Goal: Transaction & Acquisition: Download file/media

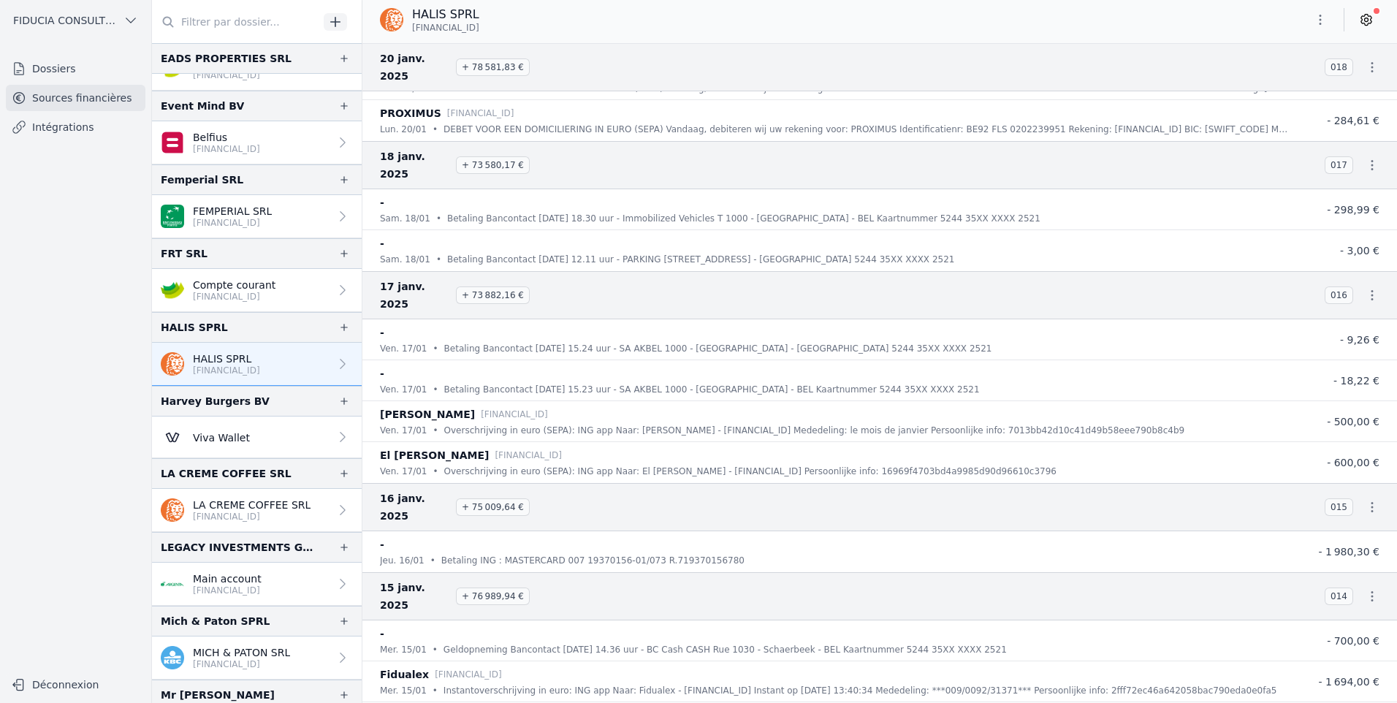
scroll to position [25678, 0]
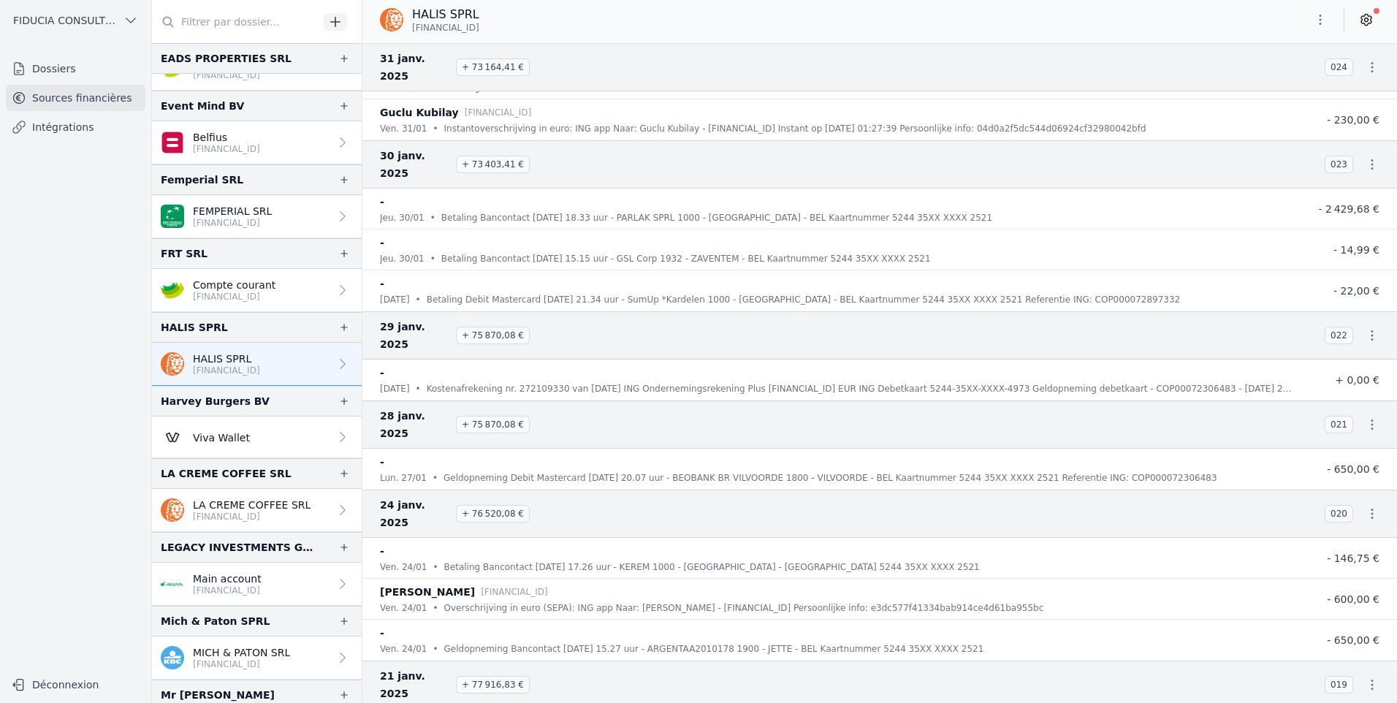
click at [272, 379] on link "HALIS SPRL [FINANCIAL_ID]" at bounding box center [257, 364] width 210 height 43
click at [260, 367] on p "[FINANCIAL_ID]" at bounding box center [226, 371] width 67 height 12
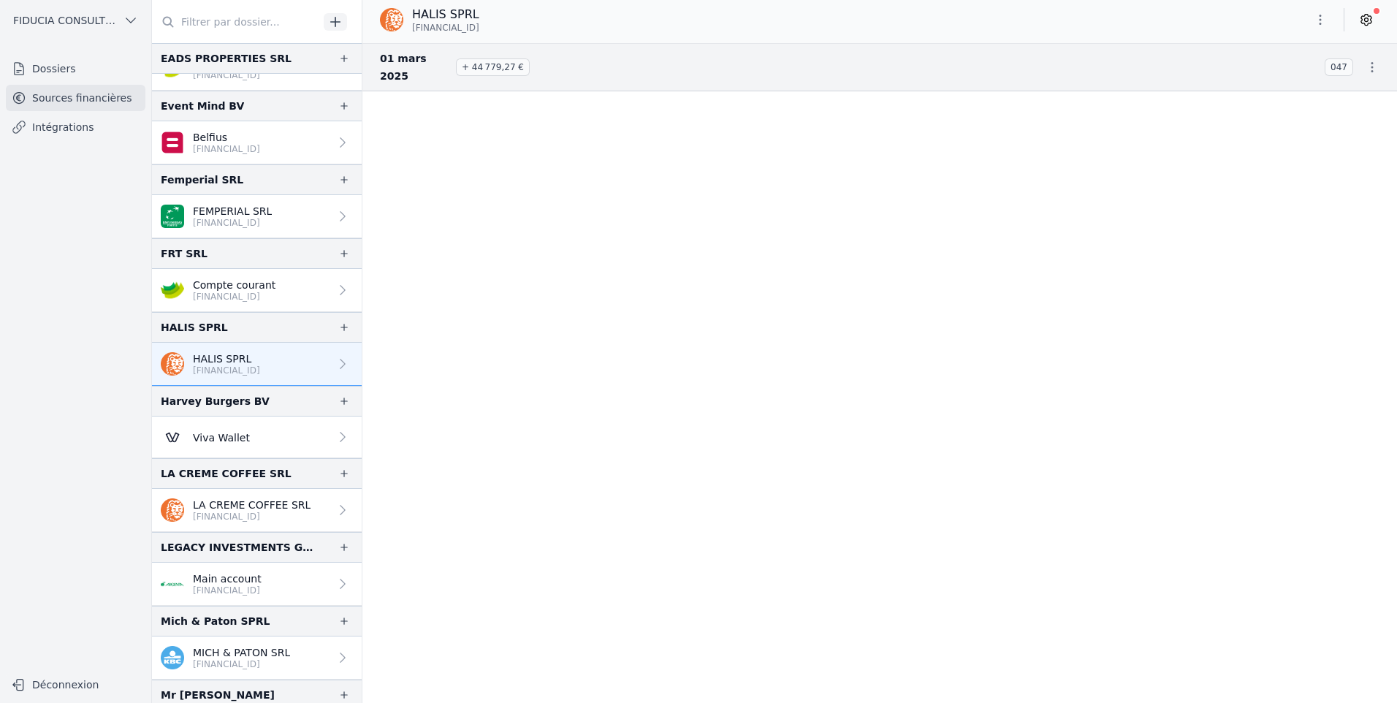
scroll to position [0, 0]
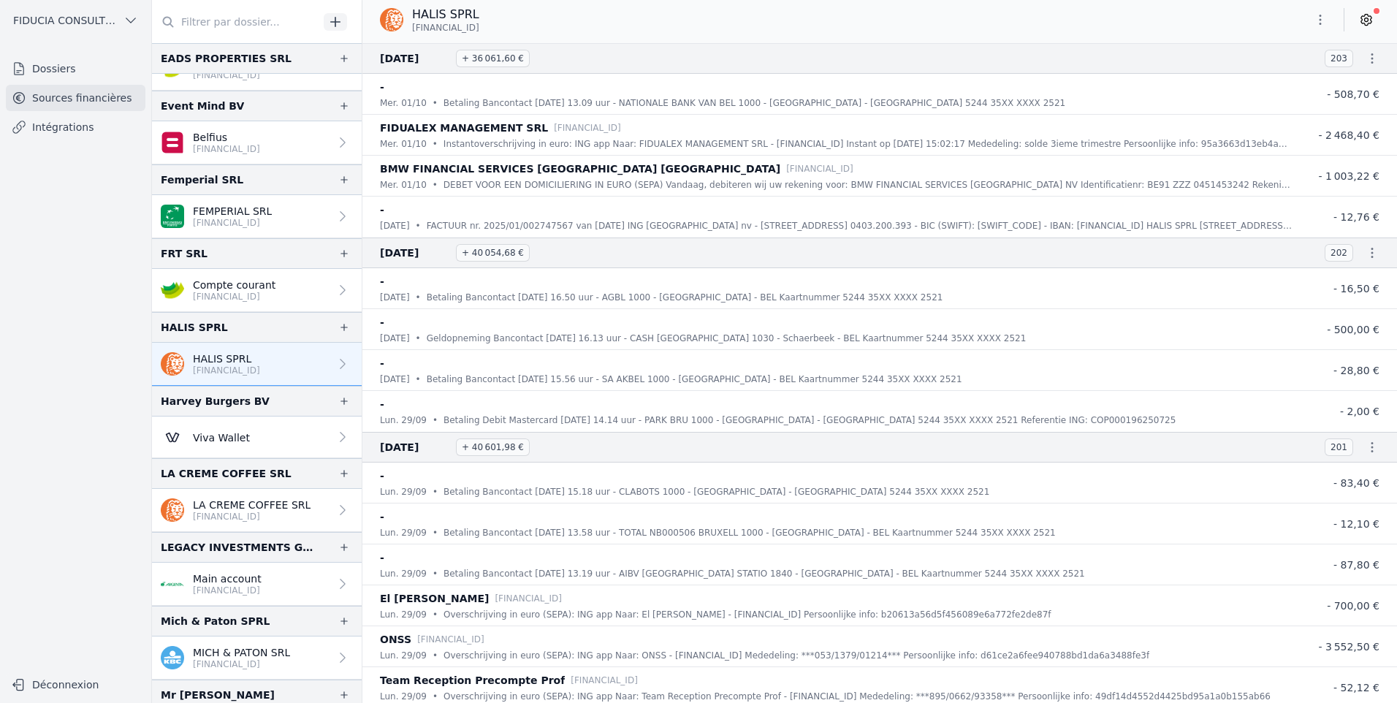
click at [582, 57] on h3 "[DATE] + 36 061,60 €" at bounding box center [843, 59] width 927 height 18
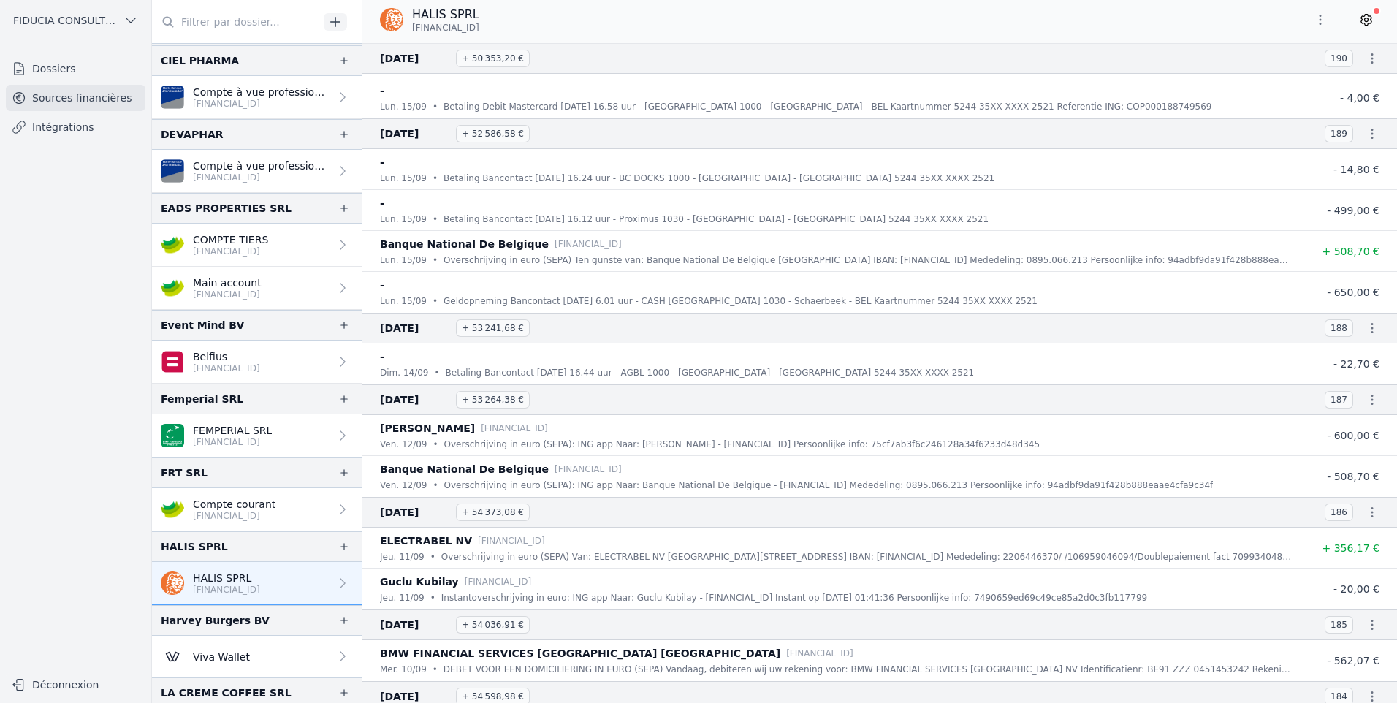
scroll to position [1826, 0]
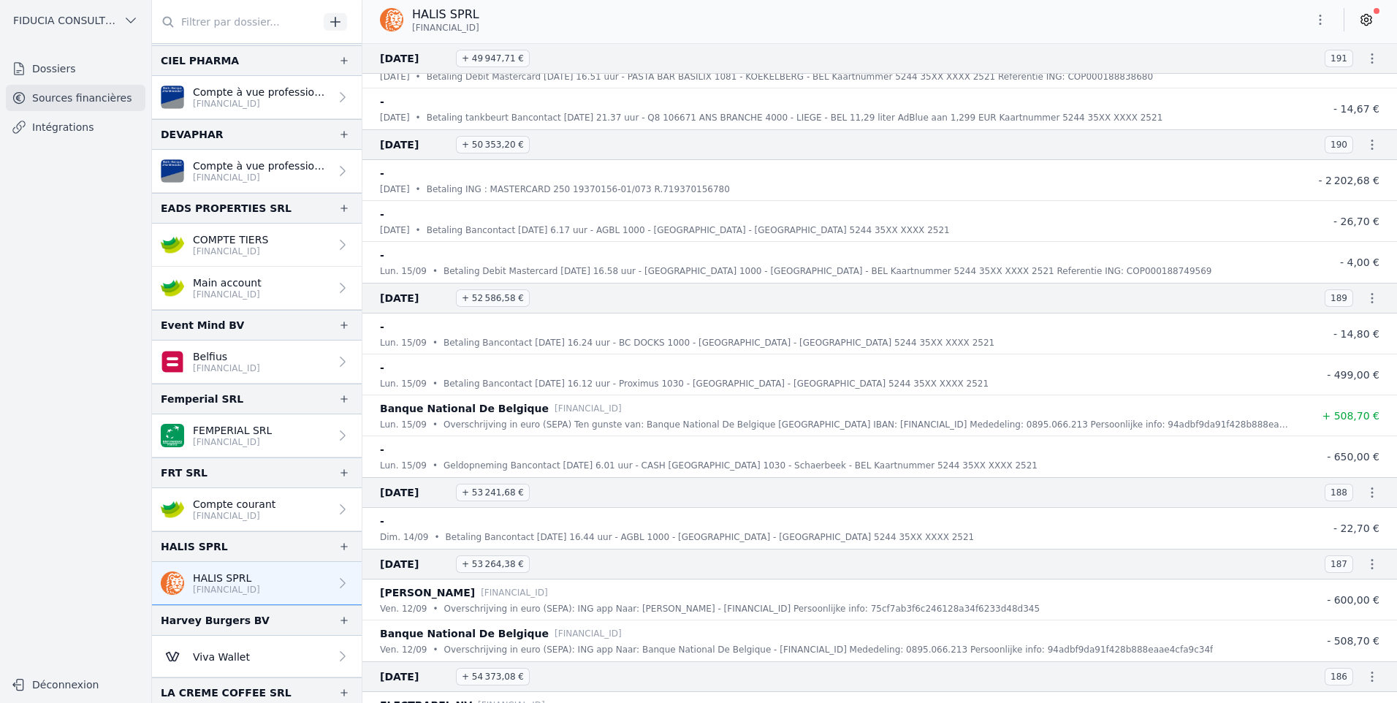
click at [508, 398] on li "Banque National De Belgique [FINANCIAL_ID] lun. 15/09 • Overschrijving in euro …" at bounding box center [879, 415] width 1034 height 41
click at [1225, 450] on div "-" at bounding box center [836, 450] width 912 height 18
click at [716, 178] on div "-" at bounding box center [836, 173] width 912 height 18
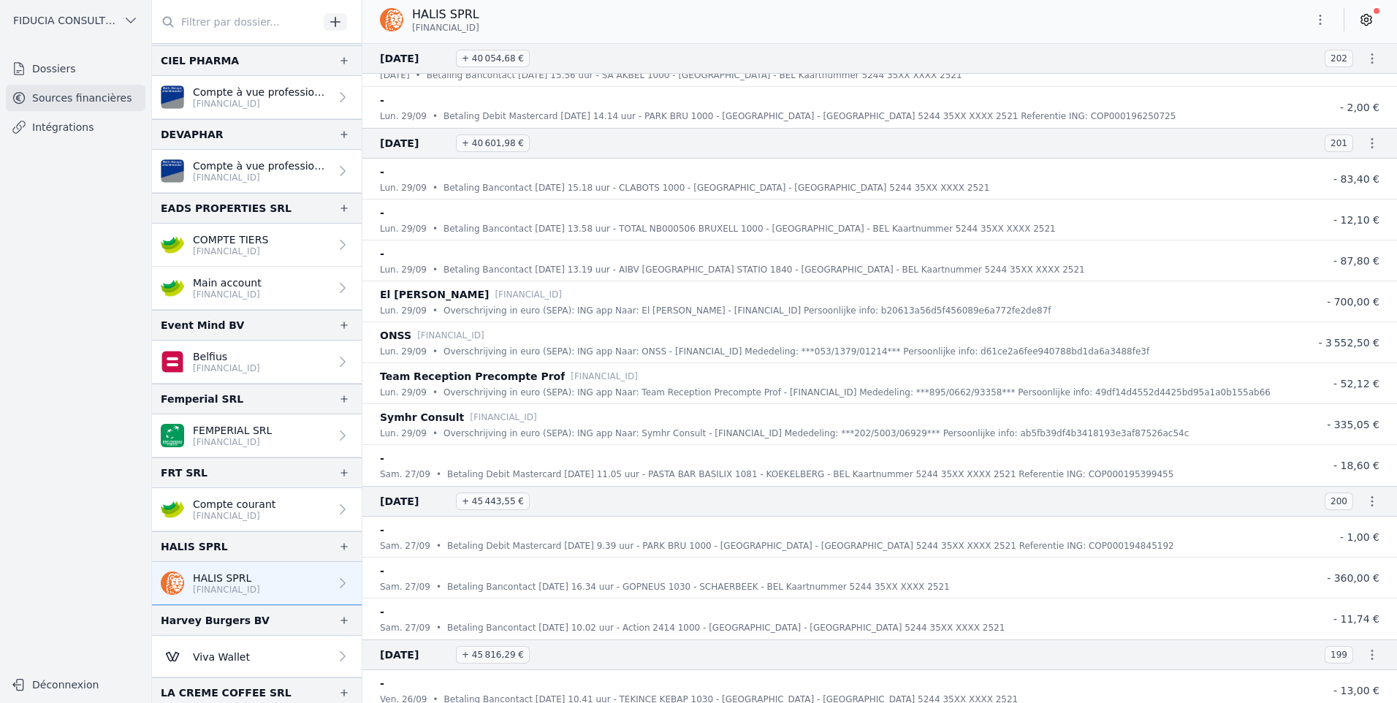
scroll to position [0, 0]
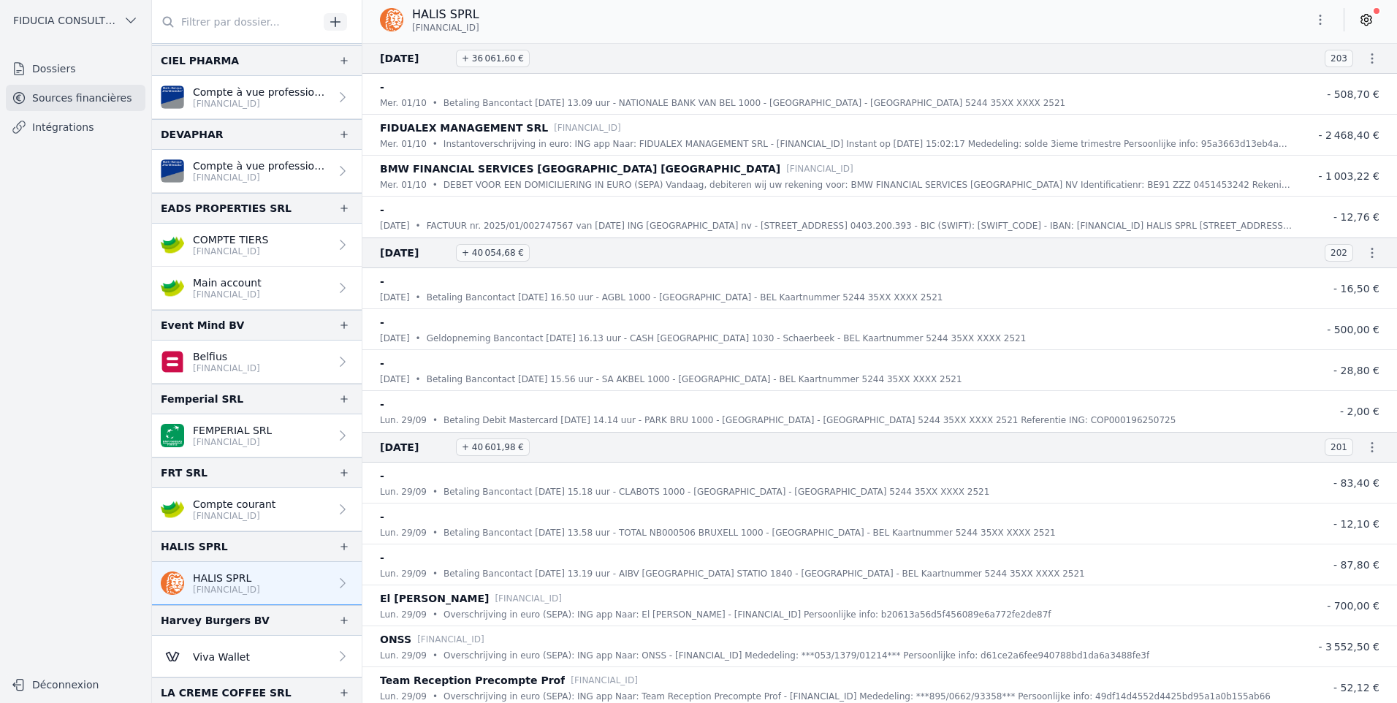
click at [1319, 12] on button "button" at bounding box center [1319, 19] width 29 height 23
click at [1280, 76] on button "Exporter" at bounding box center [1284, 77] width 105 height 27
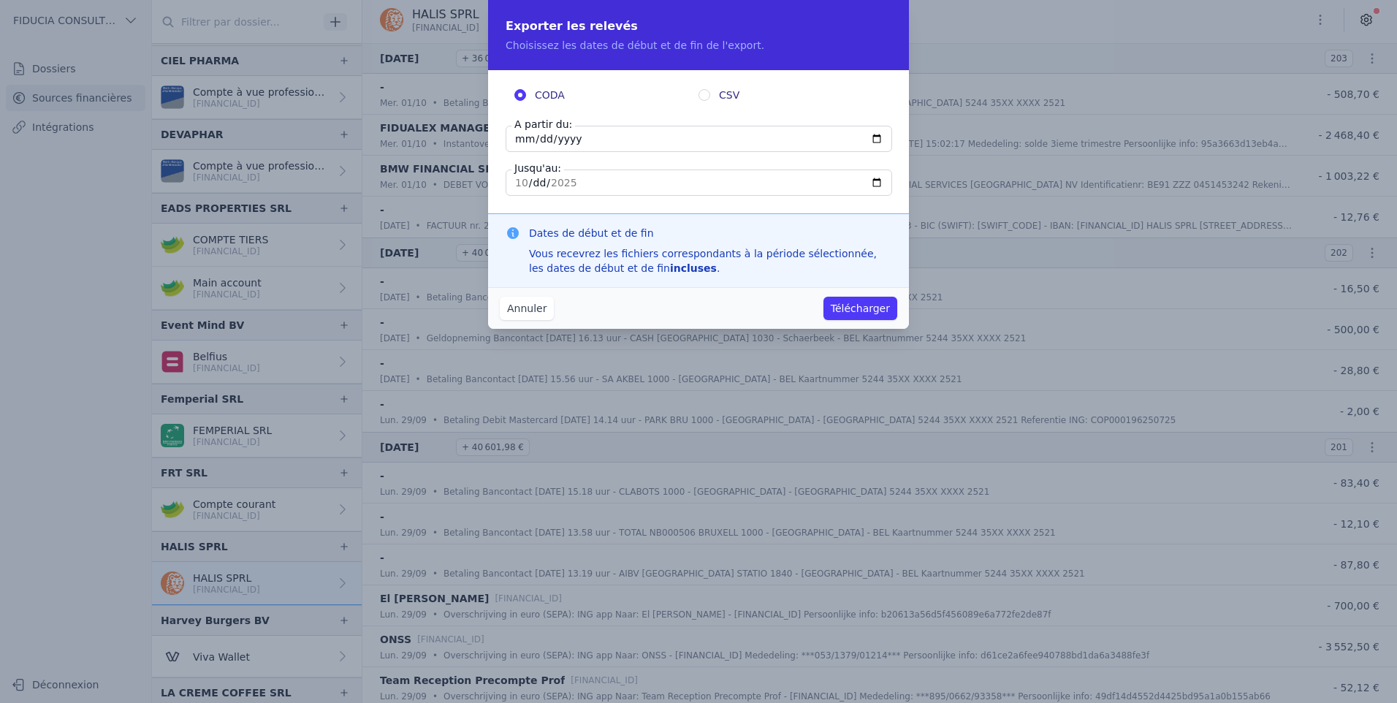
click at [593, 142] on input "[DATE]" at bounding box center [699, 139] width 386 height 26
type input "[DATE]"
click at [861, 306] on button "Télécharger" at bounding box center [860, 308] width 74 height 23
